Goal: Information Seeking & Learning: Learn about a topic

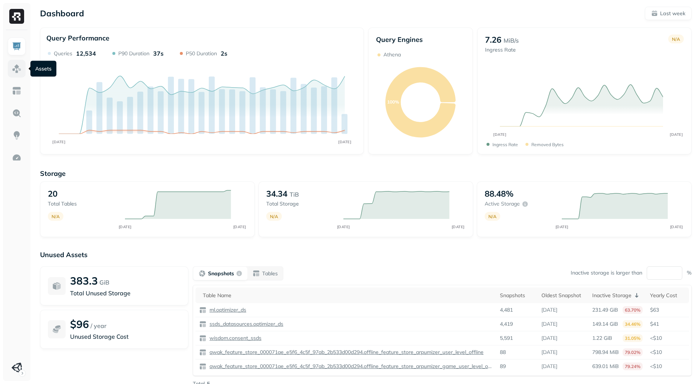
click at [18, 71] on img at bounding box center [17, 69] width 10 height 10
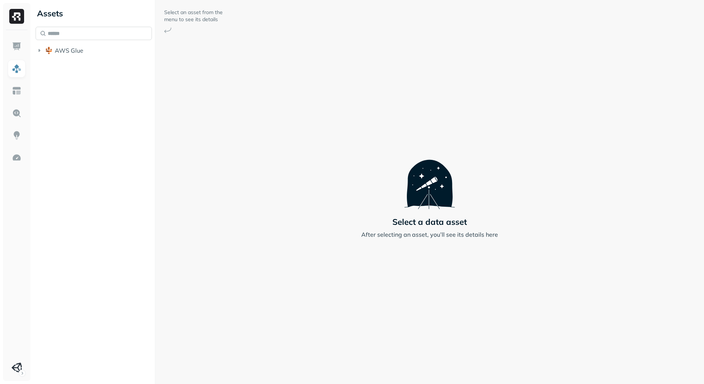
click at [60, 32] on input "text" at bounding box center [94, 33] width 116 height 13
paste input "*********"
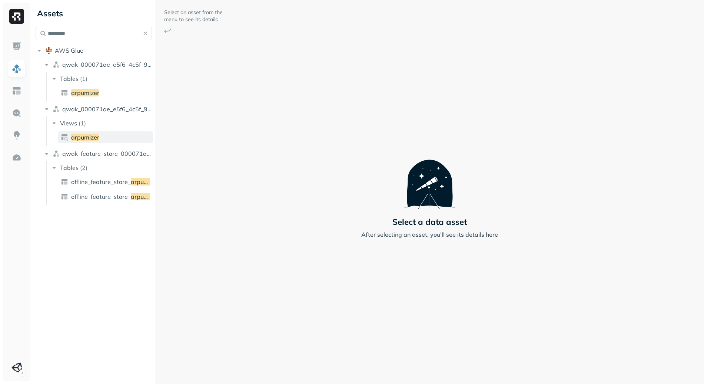
type input "*********"
click at [105, 139] on link "arpumizer" at bounding box center [105, 137] width 95 height 12
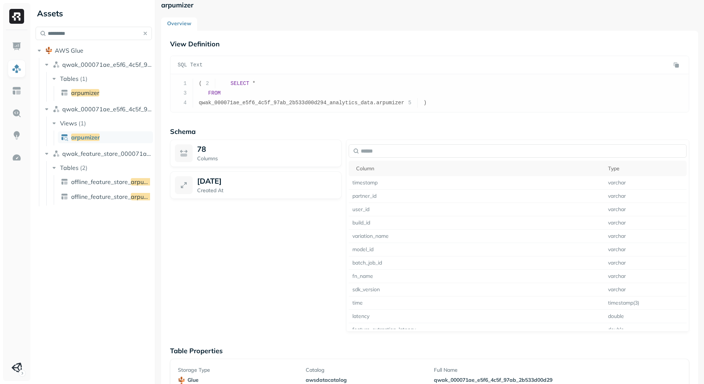
scroll to position [52, 0]
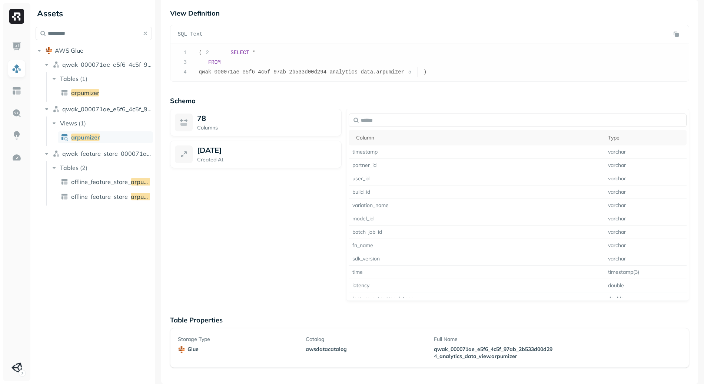
click at [323, 353] on p "awsdatacatalog" at bounding box center [365, 349] width 119 height 7
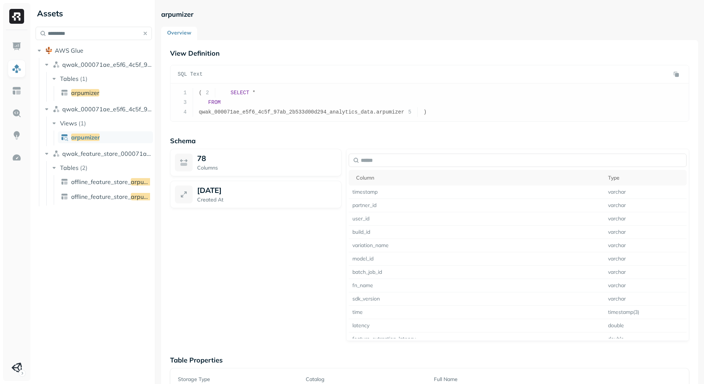
click at [279, 313] on div "78 Columns [DATE] Created At" at bounding box center [256, 245] width 172 height 192
click at [103, 88] on link "arpumizer" at bounding box center [105, 93] width 95 height 12
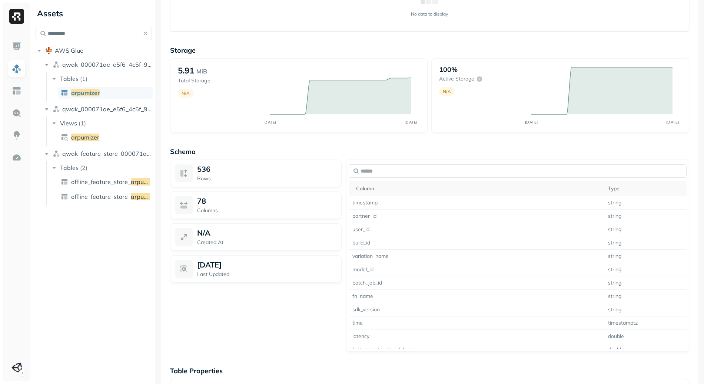
scroll to position [445, 0]
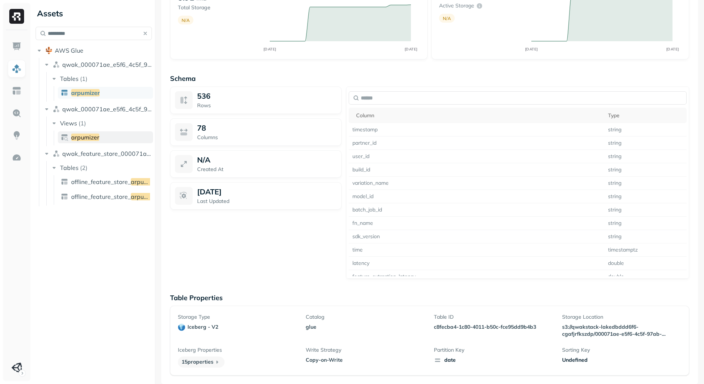
click at [102, 137] on link "arpumizer" at bounding box center [105, 137] width 95 height 12
